Goal: Find specific page/section: Find specific page/section

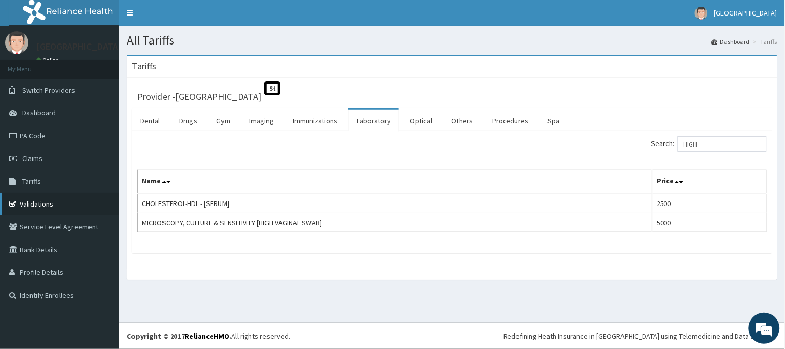
click at [27, 203] on link "Validations" at bounding box center [59, 203] width 119 height 23
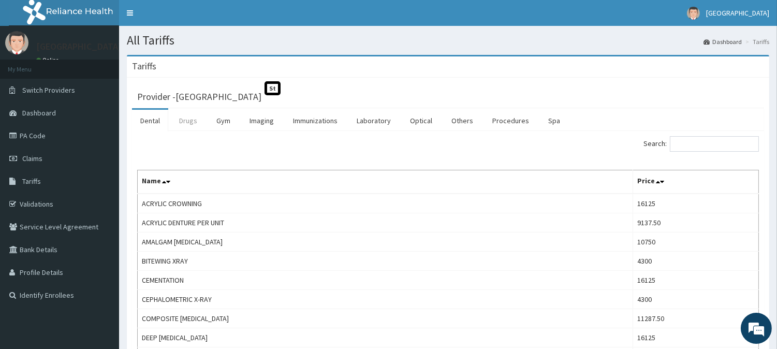
click at [184, 122] on link "Drugs" at bounding box center [188, 121] width 35 height 22
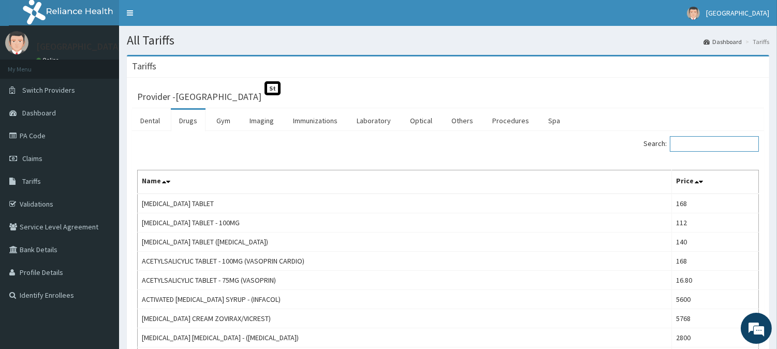
click at [707, 146] on input "Search:" at bounding box center [714, 144] width 89 height 16
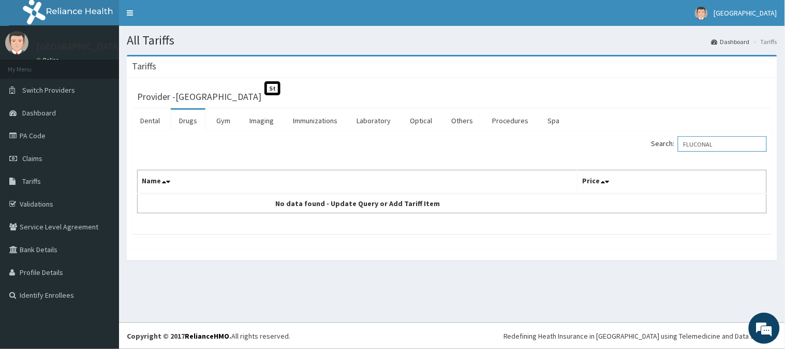
click at [722, 145] on input "FLUCONAL" at bounding box center [722, 144] width 89 height 16
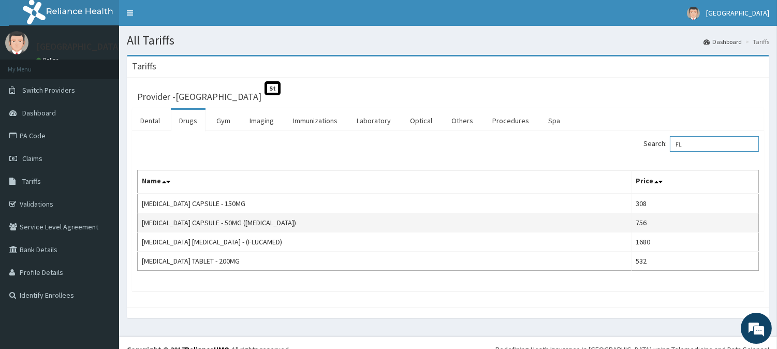
type input "F"
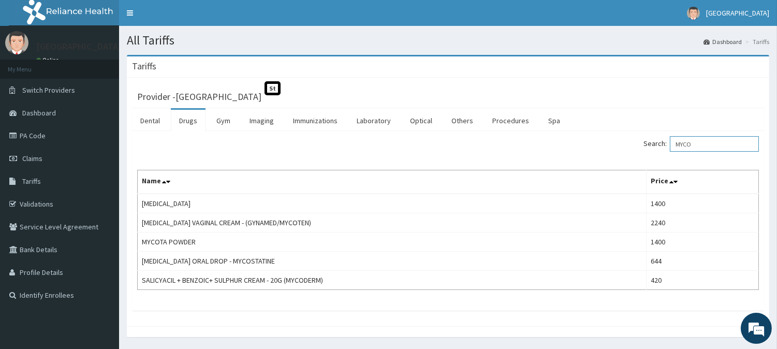
type input "MYCO"
